Goal: Information Seeking & Learning: Learn about a topic

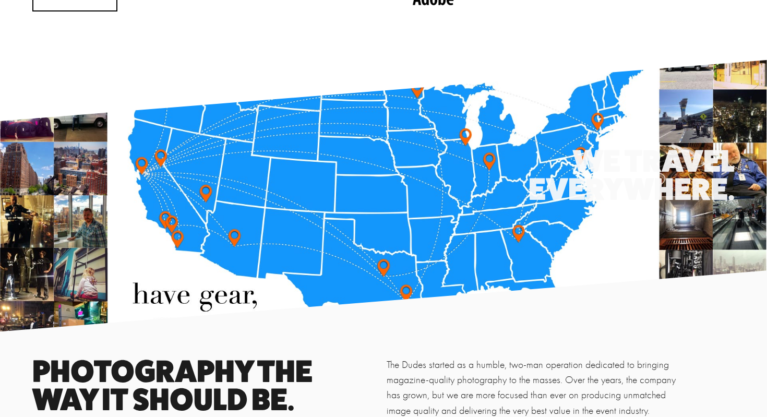
scroll to position [1241, 0]
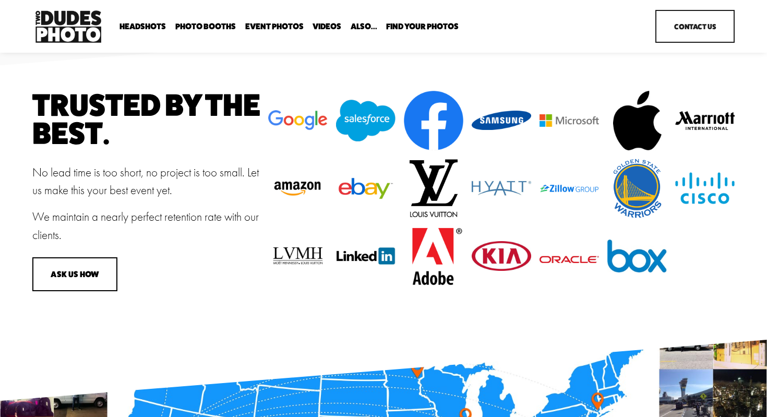
click at [155, 27] on span "Headshots" at bounding box center [143, 26] width 46 height 8
click at [0, 0] on span "Expo Headshots" at bounding box center [0, 0] width 0 height 0
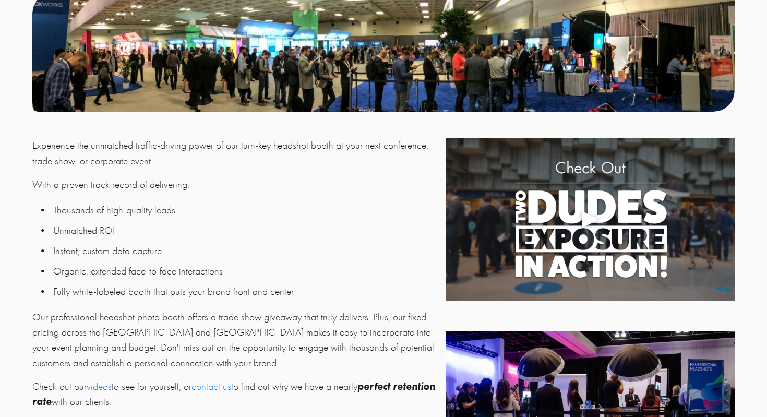
scroll to position [359, 0]
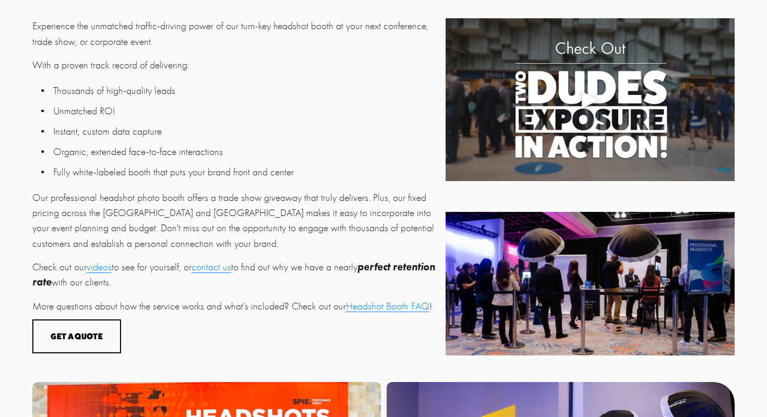
click at [364, 310] on link "Headshot Booth FAQ" at bounding box center [388, 306] width 84 height 12
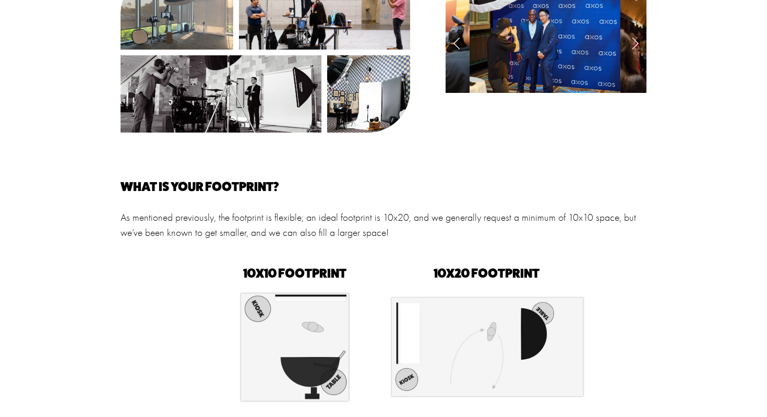
scroll to position [304, 0]
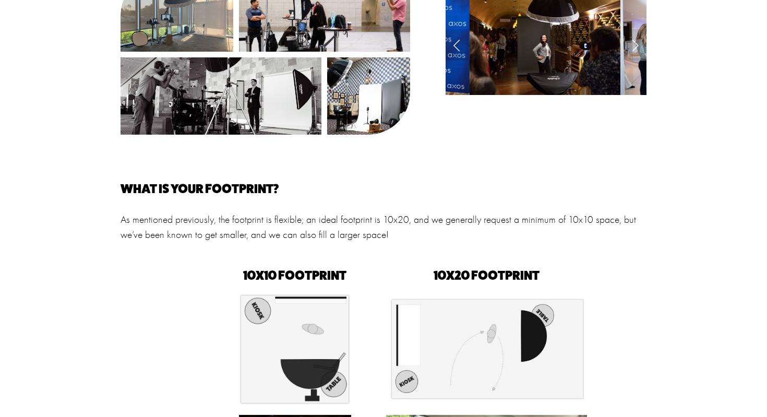
drag, startPoint x: 231, startPoint y: 218, endPoint x: 433, endPoint y: 222, distance: 201.5
click at [428, 222] on p "As mentioned previously, the footprint is flexible; an ideal footprint is 10x20…" at bounding box center [384, 227] width 526 height 31
click at [433, 222] on p "As mentioned previously, the footprint is flexible; an ideal footprint is 10x20…" at bounding box center [384, 227] width 526 height 31
drag, startPoint x: 373, startPoint y: 222, endPoint x: 481, endPoint y: 222, distance: 108.6
click at [480, 222] on p "As mentioned previously, the footprint is flexible; an ideal footprint is 10x20…" at bounding box center [384, 227] width 526 height 31
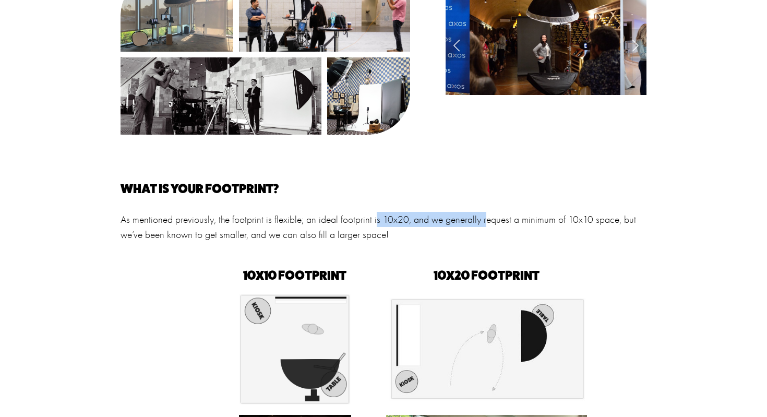
click at [481, 222] on p "As mentioned previously, the footprint is flexible; an ideal footprint is 10x20…" at bounding box center [384, 227] width 526 height 31
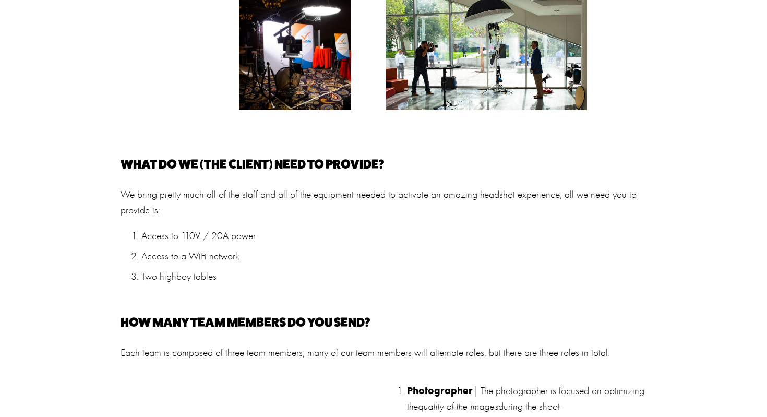
scroll to position [740, 0]
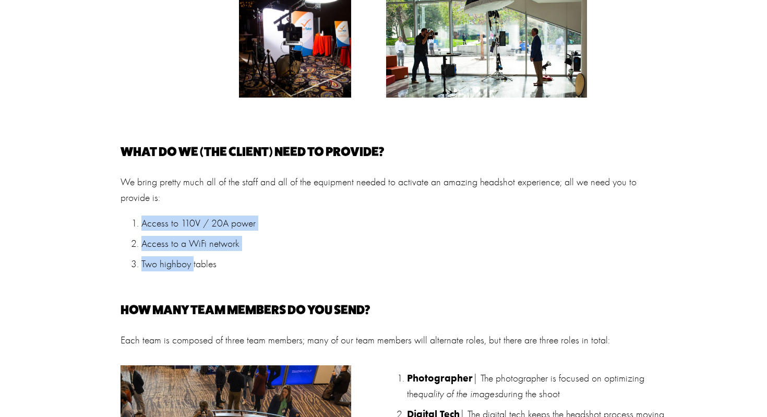
drag, startPoint x: 144, startPoint y: 224, endPoint x: 193, endPoint y: 268, distance: 66.2
click at [193, 267] on ol "Access to 110V / 20A power Access to a WiFi network Two highboy tables" at bounding box center [384, 244] width 526 height 56
click at [193, 268] on p "Two highboy tables" at bounding box center [393, 263] width 505 height 15
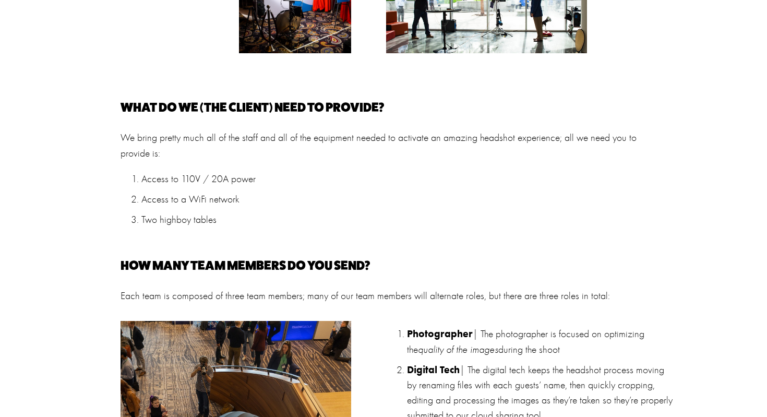
scroll to position [871, 0]
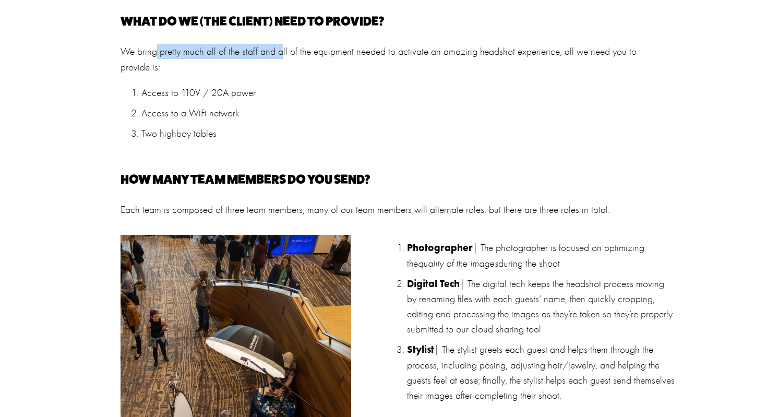
drag, startPoint x: 155, startPoint y: 49, endPoint x: 314, endPoint y: 50, distance: 159.2
click at [314, 50] on p "We bring pretty much all of the staff and all of the equipment needed to activa…" at bounding box center [384, 59] width 526 height 31
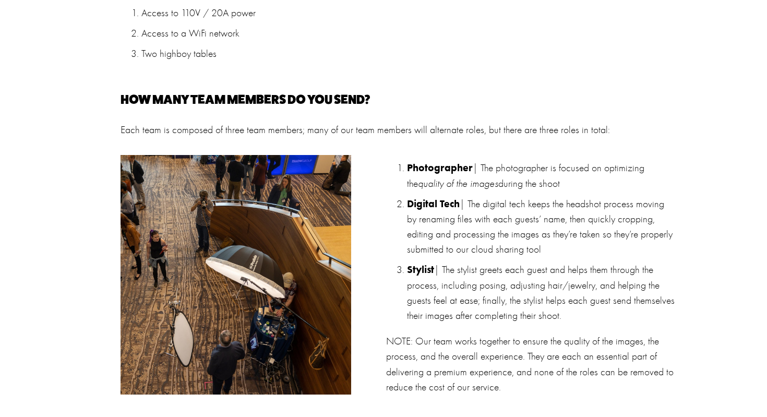
scroll to position [951, 0]
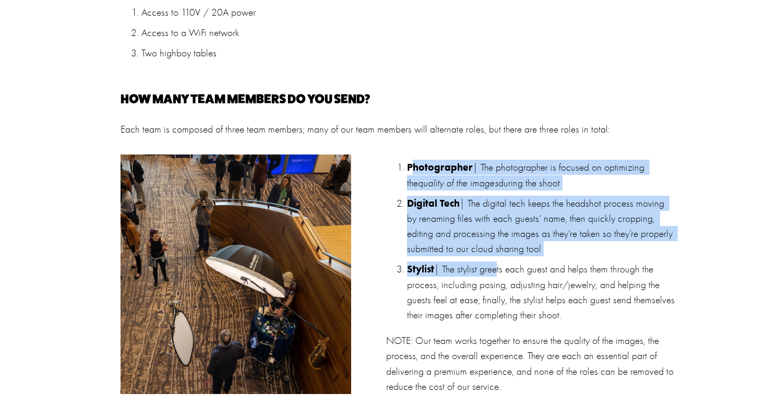
drag, startPoint x: 412, startPoint y: 162, endPoint x: 495, endPoint y: 271, distance: 137.1
click at [494, 270] on ol "Photographer | The photographer is focused on optimizing the quality of the ima…" at bounding box center [531, 241] width 290 height 163
click at [495, 271] on p "Stylist | The stylist greets each guest and helps them through the process, inc…" at bounding box center [541, 292] width 269 height 61
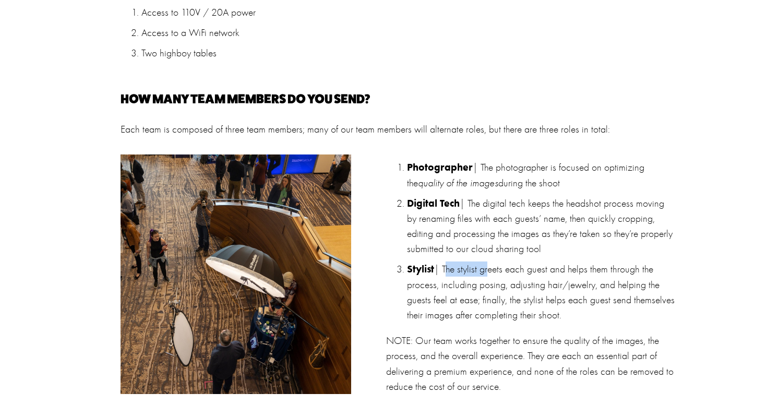
drag, startPoint x: 446, startPoint y: 272, endPoint x: 547, endPoint y: 288, distance: 101.5
click at [546, 288] on p "Stylist | The stylist greets each guest and helps them through the process, inc…" at bounding box center [541, 292] width 269 height 61
click at [547, 288] on p "Stylist | The stylist greets each guest and helps them through the process, inc…" at bounding box center [541, 292] width 269 height 61
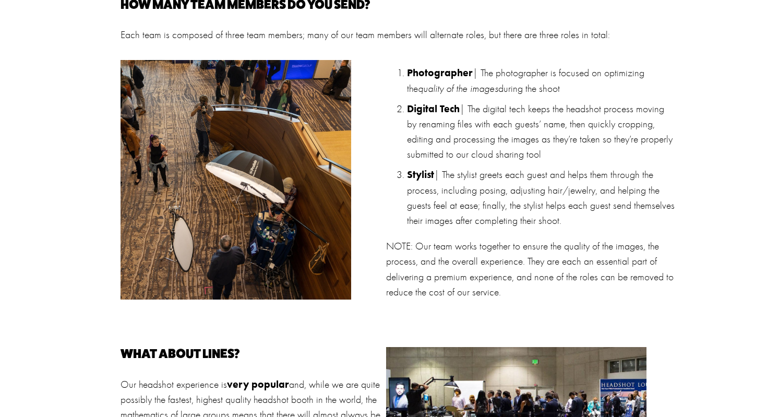
scroll to position [1046, 0]
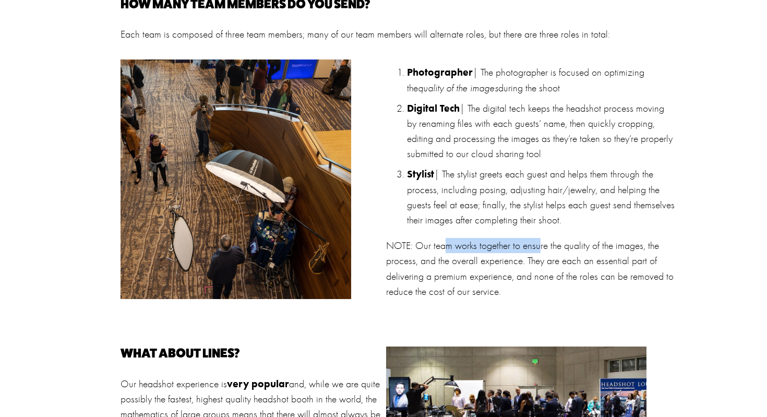
drag, startPoint x: 445, startPoint y: 244, endPoint x: 609, endPoint y: 255, distance: 163.8
click at [607, 254] on p "NOTE: Our team works together to ensure the quality of the images, the process,…" at bounding box center [531, 268] width 290 height 61
click at [609, 255] on p "NOTE: Our team works together to ensure the quality of the images, the process,…" at bounding box center [531, 268] width 290 height 61
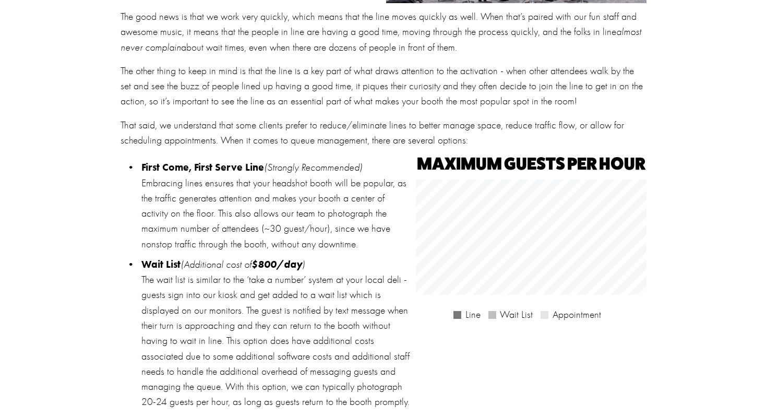
scroll to position [1489, 0]
drag, startPoint x: 190, startPoint y: 260, endPoint x: 248, endPoint y: 260, distance: 58.5
click at [229, 260] on em "(Additional cost of" at bounding box center [216, 264] width 71 height 12
click at [256, 260] on em "$800/day" at bounding box center [277, 263] width 51 height 13
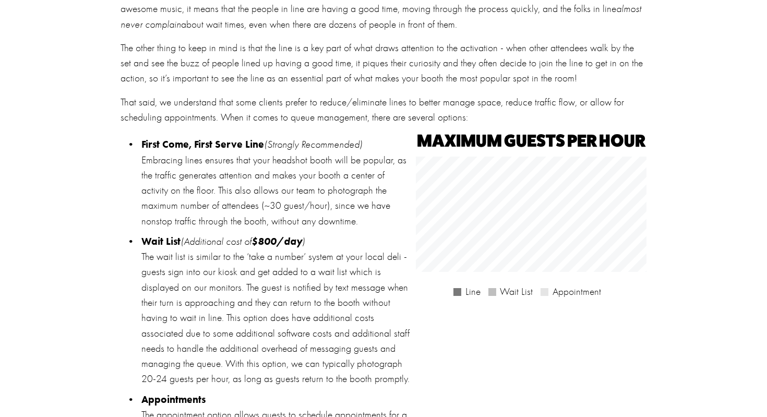
scroll to position [1512, 0]
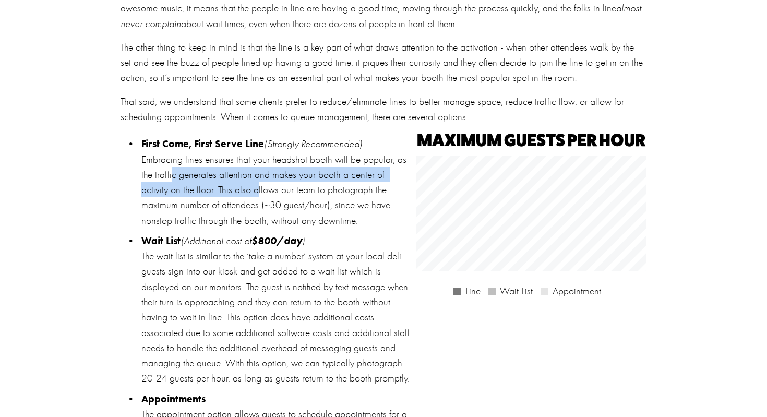
drag, startPoint x: 171, startPoint y: 170, endPoint x: 228, endPoint y: 196, distance: 62.8
click at [228, 196] on p "First Come, First Serve Line (Strongly Recommended) Embracing lines ensures tha…" at bounding box center [275, 182] width 269 height 92
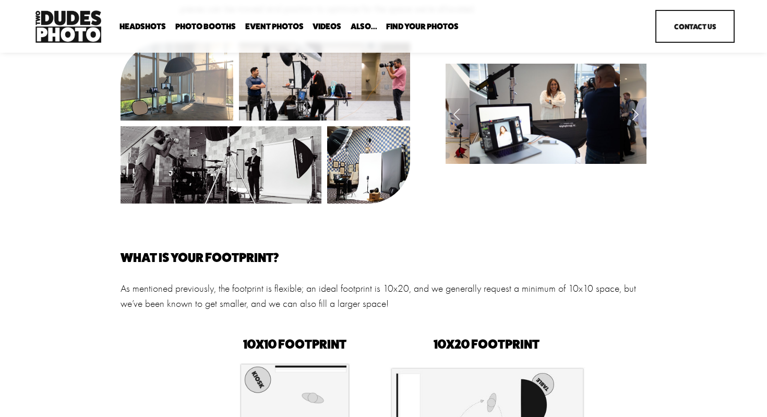
scroll to position [171, 0]
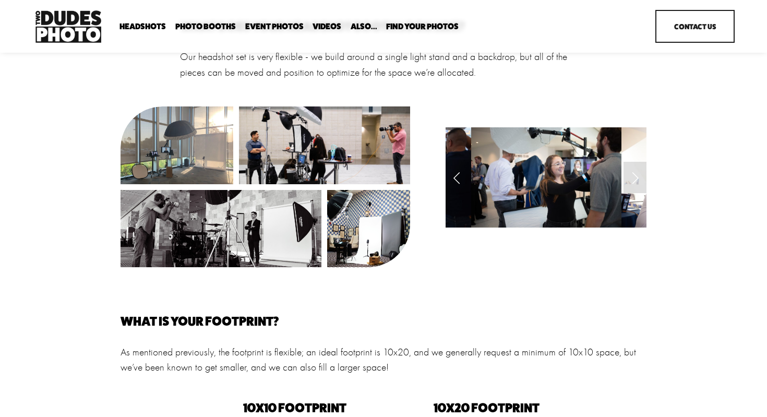
click at [0, 0] on link "Party Booth" at bounding box center [0, 0] width 0 height 0
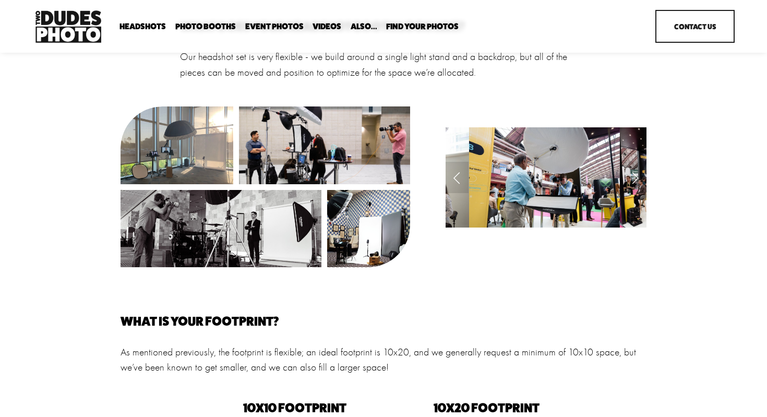
scroll to position [0, 0]
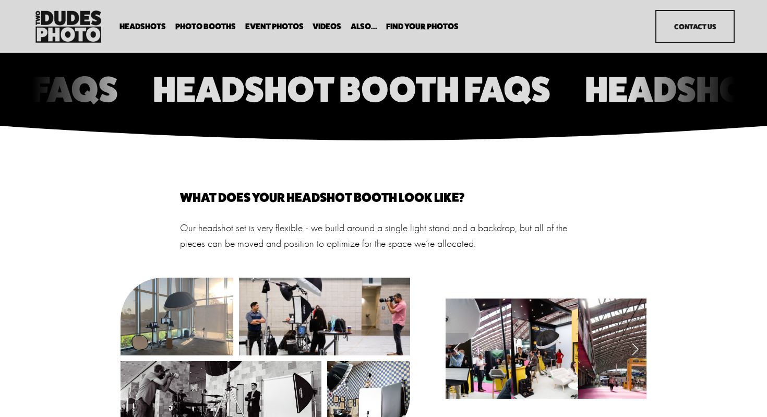
click at [306, 94] on icon at bounding box center [463, 94] width 1436 height 0
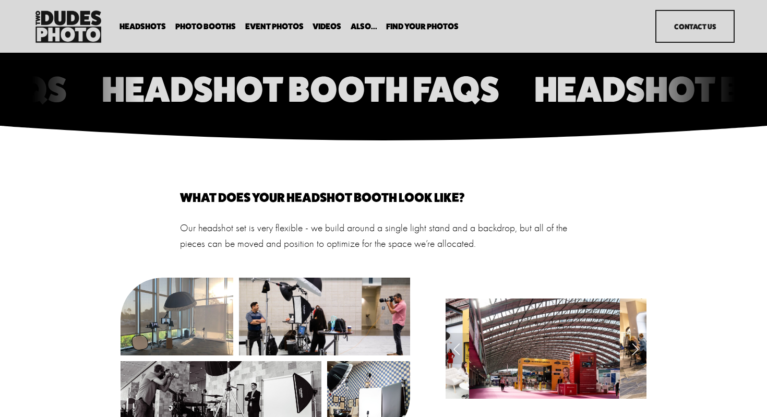
click at [0, 0] on span "Overhead Booth" at bounding box center [0, 0] width 0 height 0
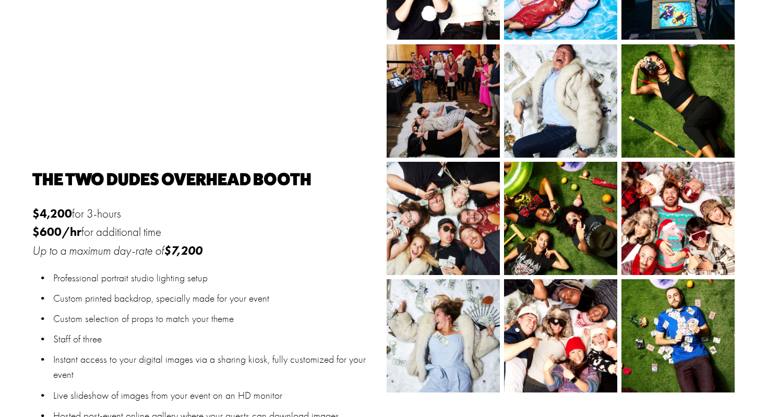
scroll to position [820, 0]
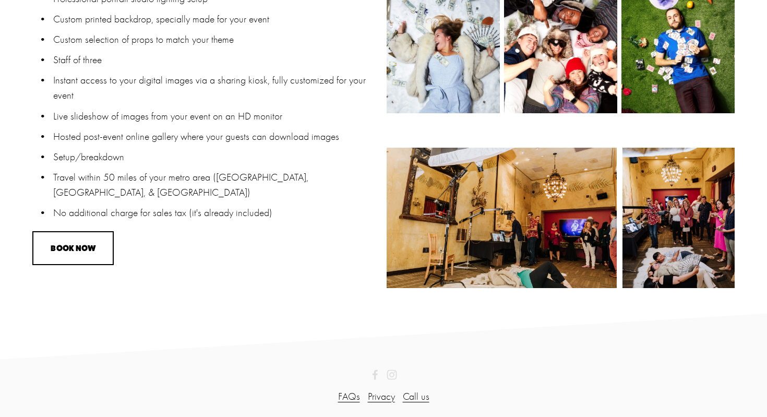
click at [352, 394] on link "FAQs" at bounding box center [349, 396] width 22 height 15
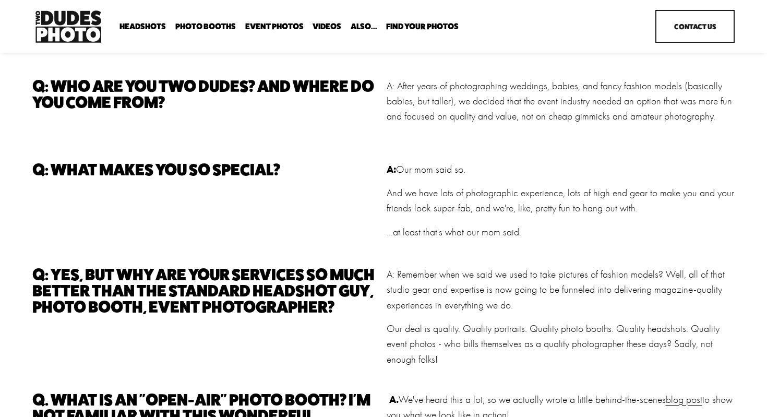
click at [68, 19] on img at bounding box center [68, 27] width 72 height 38
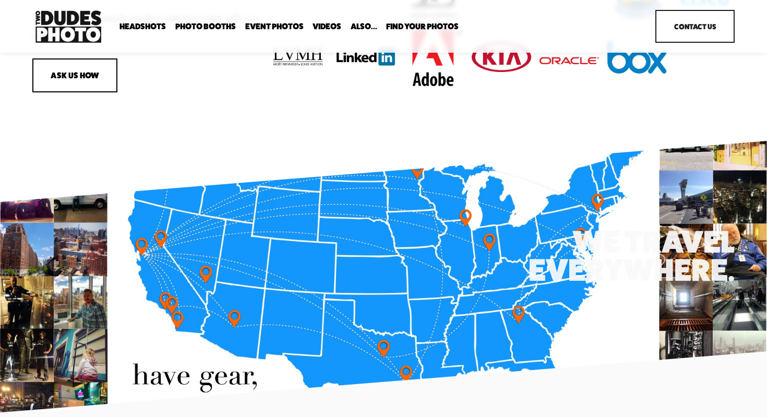
scroll to position [1438, 0]
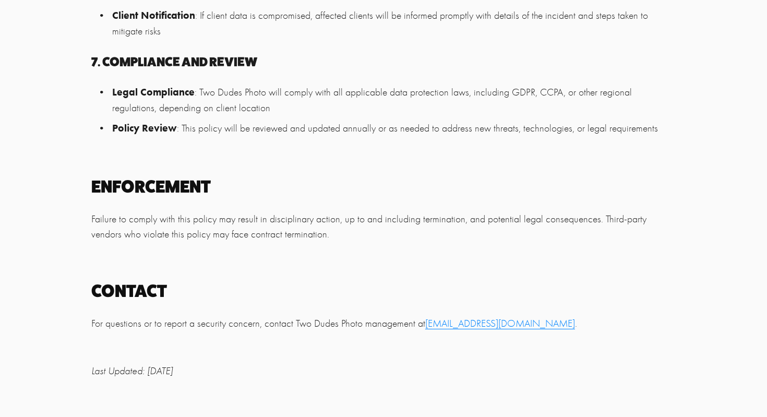
scroll to position [1123, 0]
